Goal: Task Accomplishment & Management: Use online tool/utility

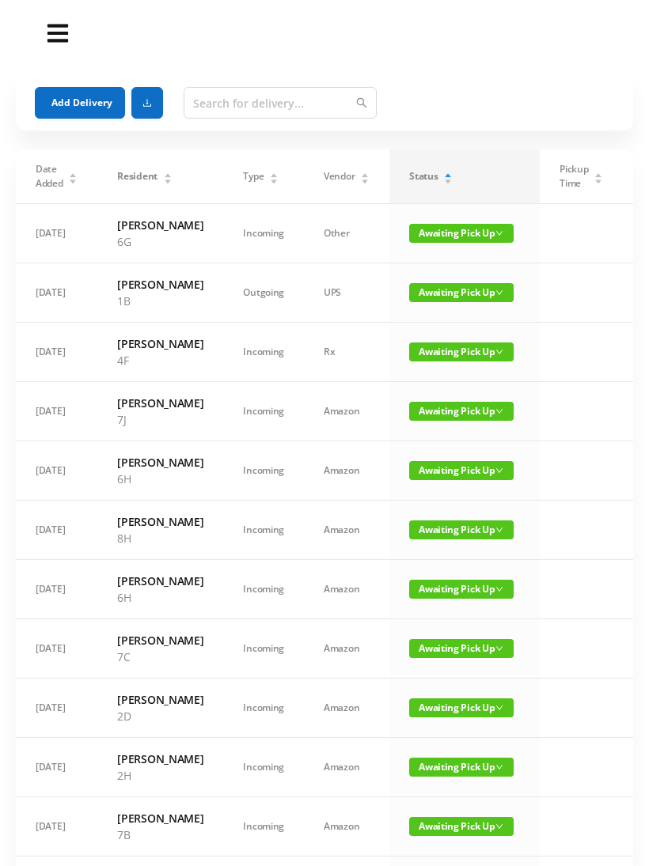
click at [416, 243] on span "Awaiting Pick Up" at bounding box center [461, 233] width 104 height 19
click at [410, 290] on link "Picked Up" at bounding box center [439, 297] width 103 height 25
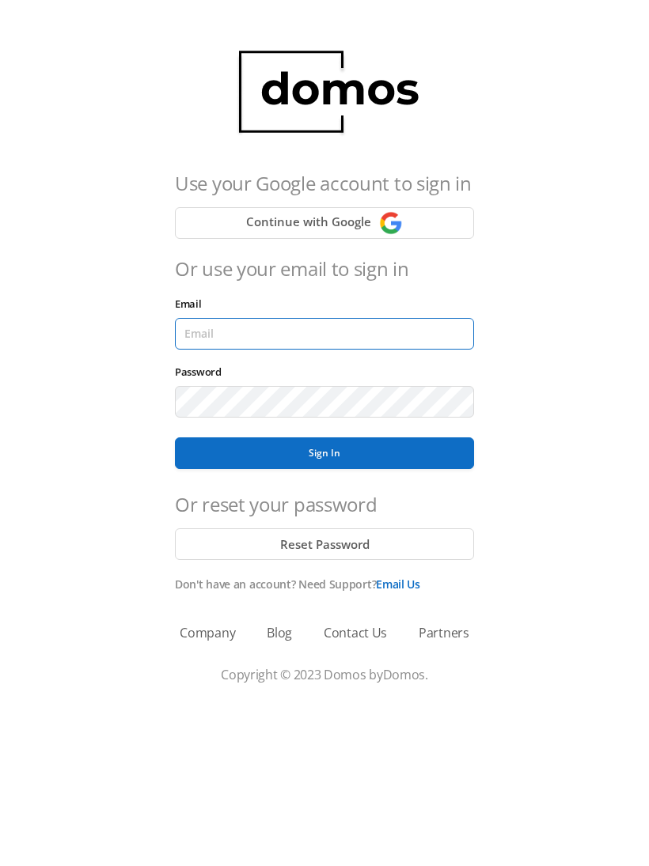
type input "[EMAIL_ADDRESS][DOMAIN_NAME]"
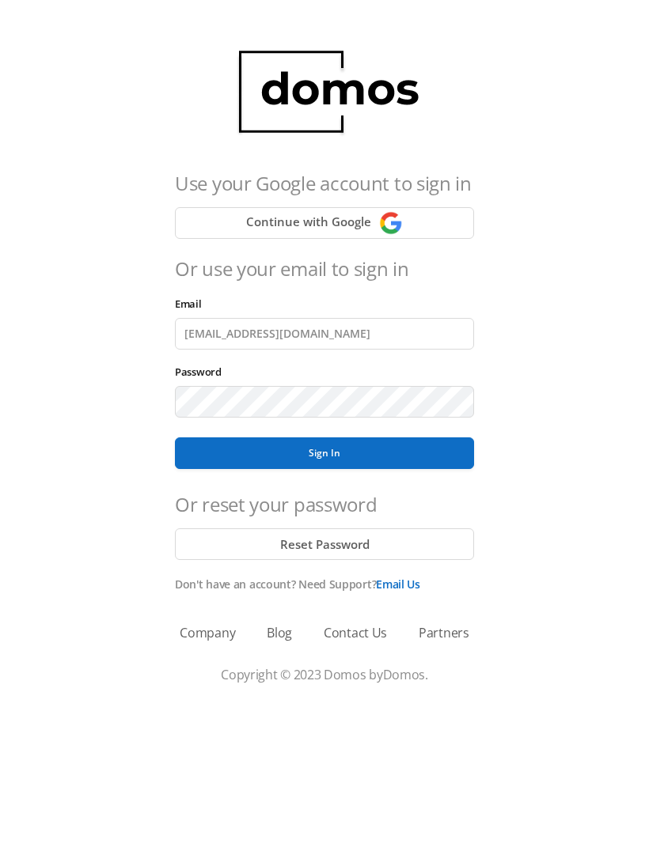
click at [324, 453] on button "Sign In" at bounding box center [324, 453] width 299 height 32
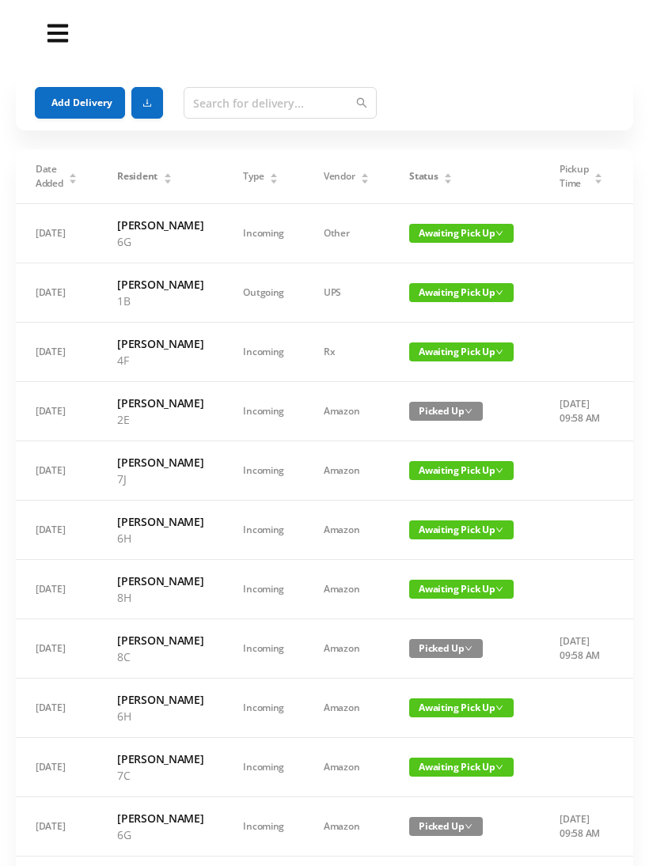
click at [471, 361] on span "Awaiting Pick Up" at bounding box center [461, 351] width 104 height 19
click at [448, 453] on link "Picked Up" at bounding box center [443, 449] width 103 height 25
